Goal: Task Accomplishment & Management: Manage account settings

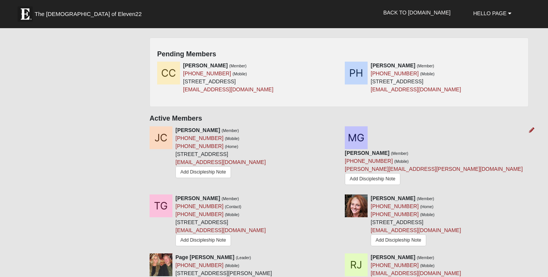
scroll to position [350, 0]
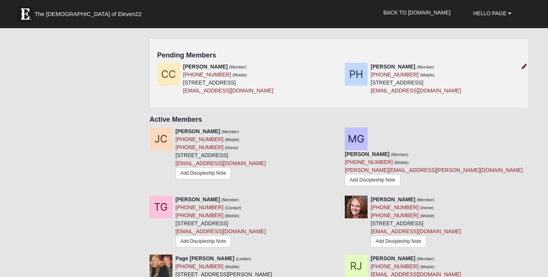
click at [523, 66] on icon at bounding box center [523, 66] width 5 height 5
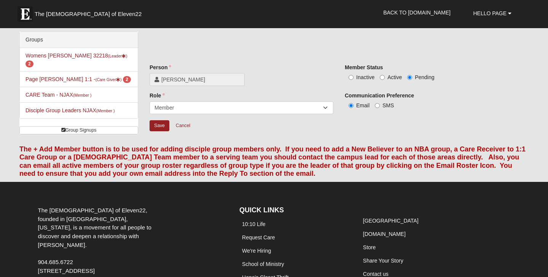
click at [382, 78] on input "Active" at bounding box center [382, 77] width 5 height 5
radio input "true"
click at [155, 127] on input "Save" at bounding box center [160, 125] width 20 height 11
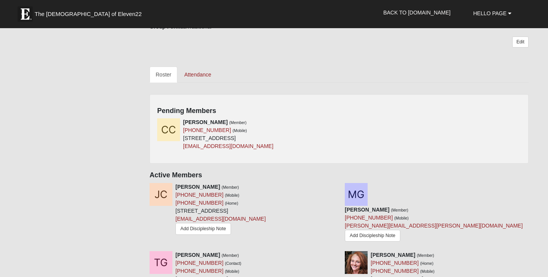
scroll to position [299, 0]
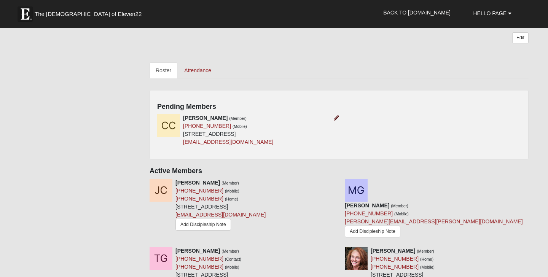
click at [336, 118] on icon at bounding box center [336, 117] width 5 height 5
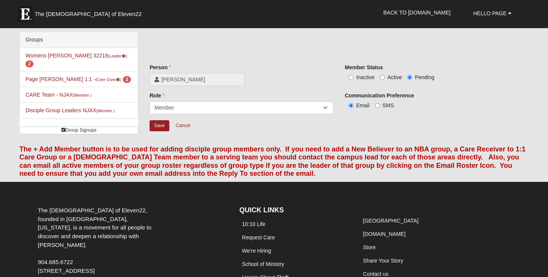
click at [382, 76] on input "Active" at bounding box center [382, 77] width 5 height 5
radio input "true"
click at [157, 127] on input "Save" at bounding box center [160, 125] width 20 height 11
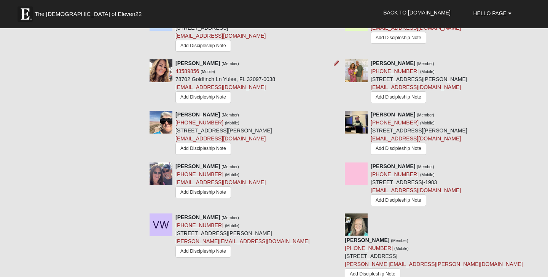
scroll to position [611, 0]
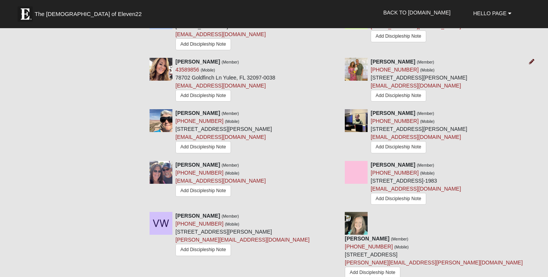
click at [532, 59] on icon at bounding box center [531, 61] width 5 height 5
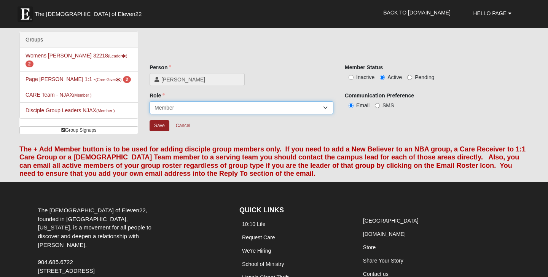
click at [325, 107] on select "Leader [PERSON_NAME] Coach Member Campus Lead Future Leader" at bounding box center [242, 107] width 184 height 13
select select "548"
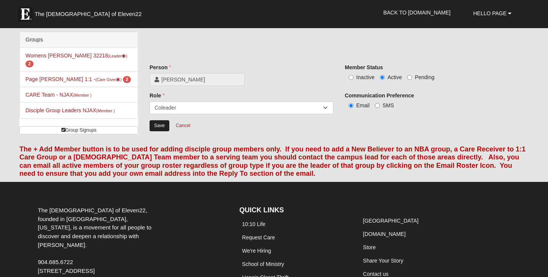
click at [157, 128] on input "Save" at bounding box center [160, 125] width 20 height 11
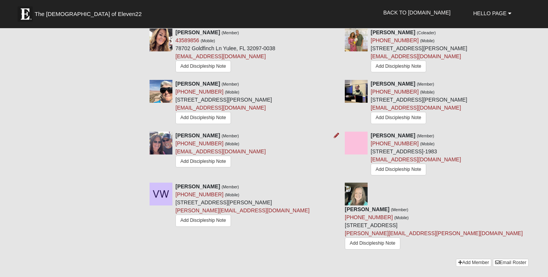
scroll to position [642, 0]
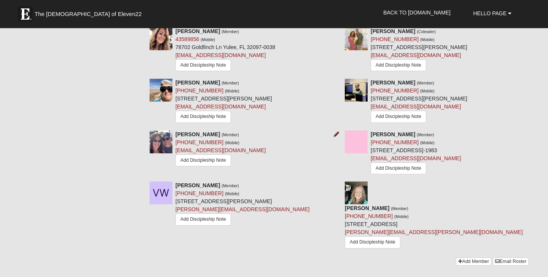
click at [334, 132] on icon at bounding box center [336, 134] width 5 height 5
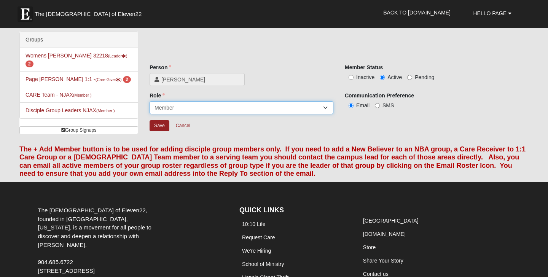
select select "548"
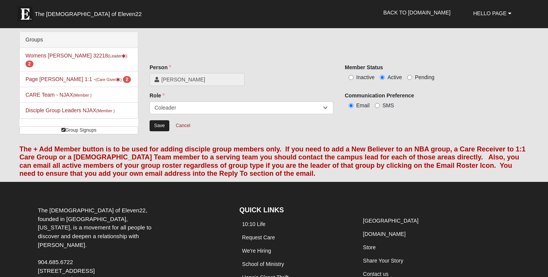
click at [162, 126] on input "Save" at bounding box center [160, 125] width 20 height 11
